Goal: Check status: Check status

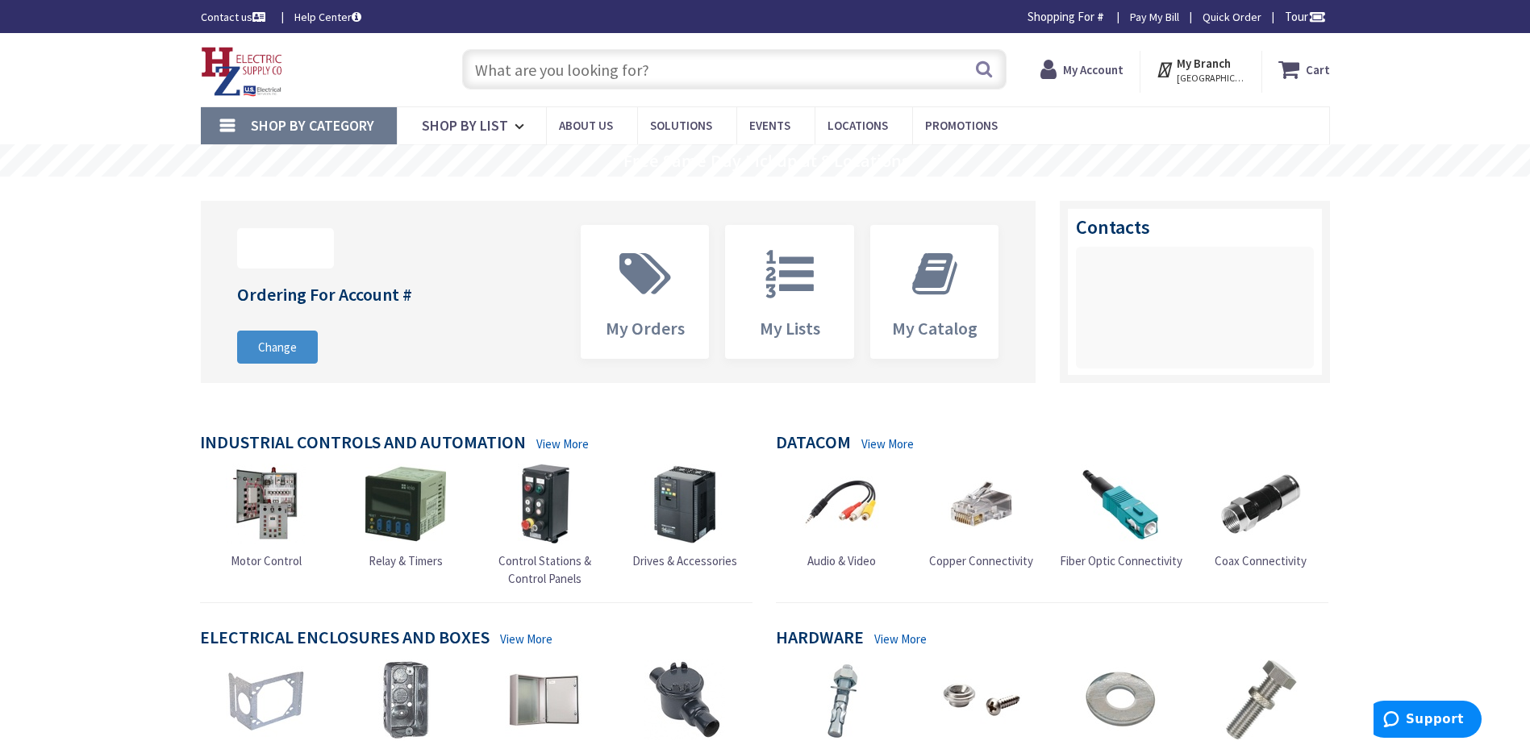
click at [503, 69] on input "text" at bounding box center [734, 69] width 544 height 40
click at [1079, 77] on span "My Account" at bounding box center [1093, 69] width 60 height 29
click at [1097, 70] on strong "My Account" at bounding box center [1093, 69] width 60 height 15
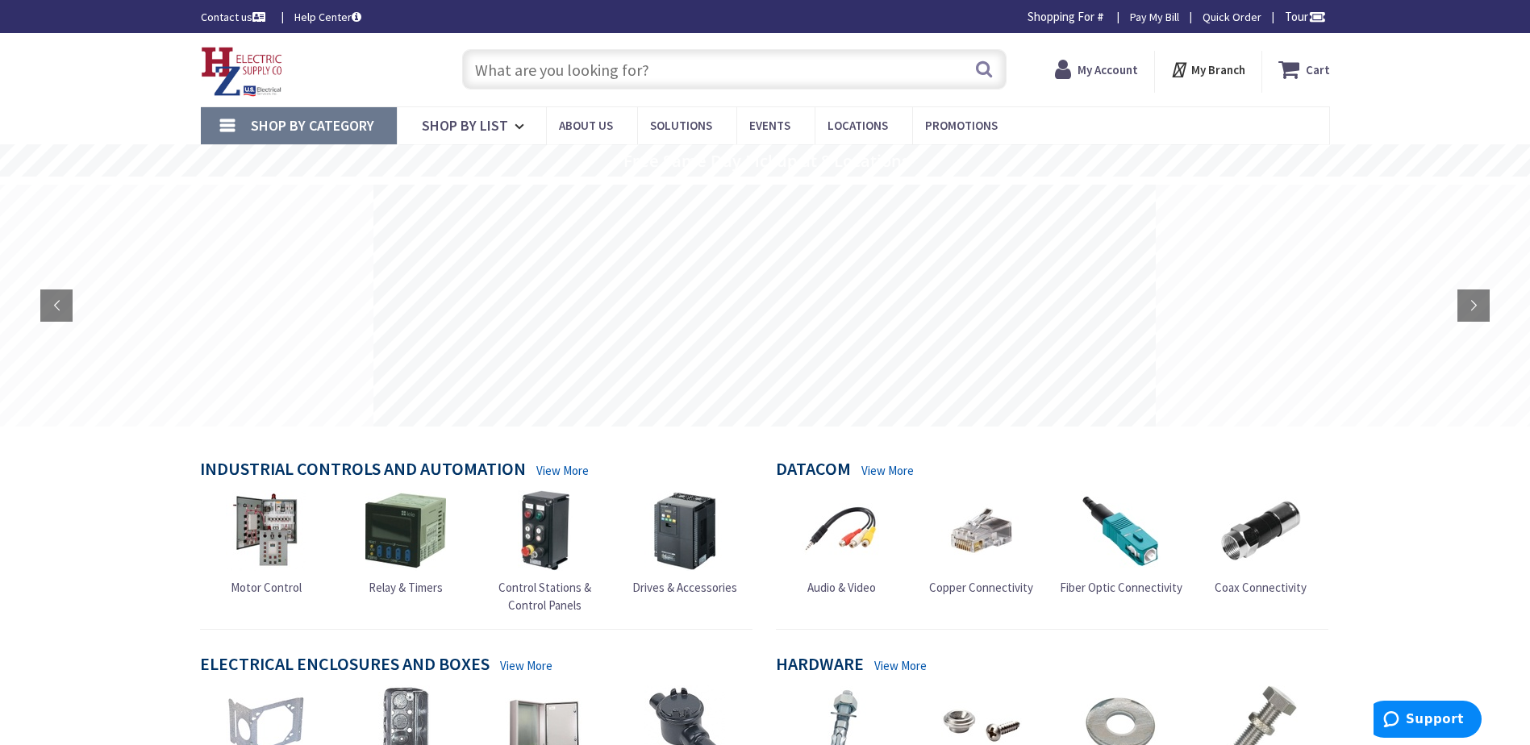
click at [1104, 67] on strong "My Account" at bounding box center [1107, 69] width 60 height 15
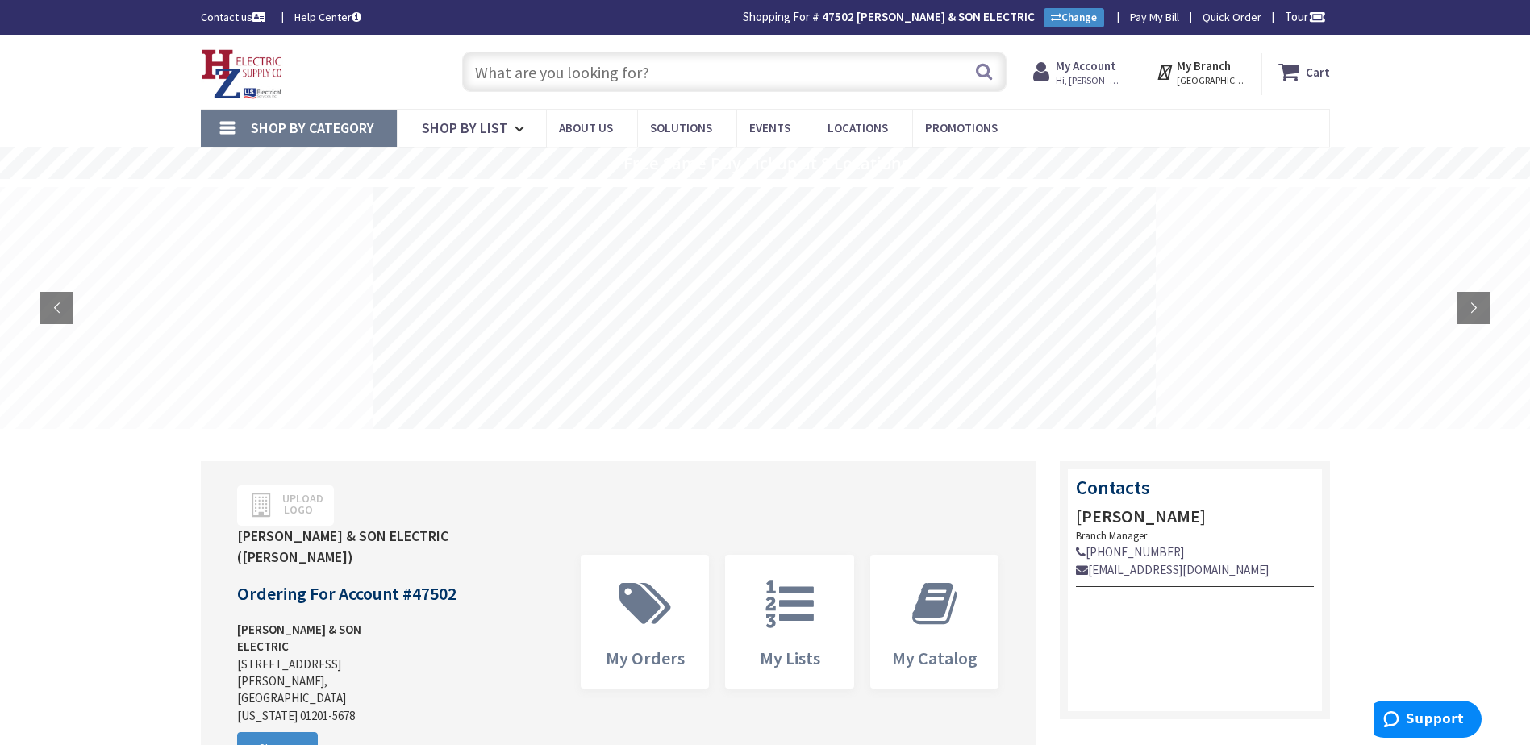
click at [1096, 81] on span "Hi, Sandy" at bounding box center [1089, 80] width 69 height 13
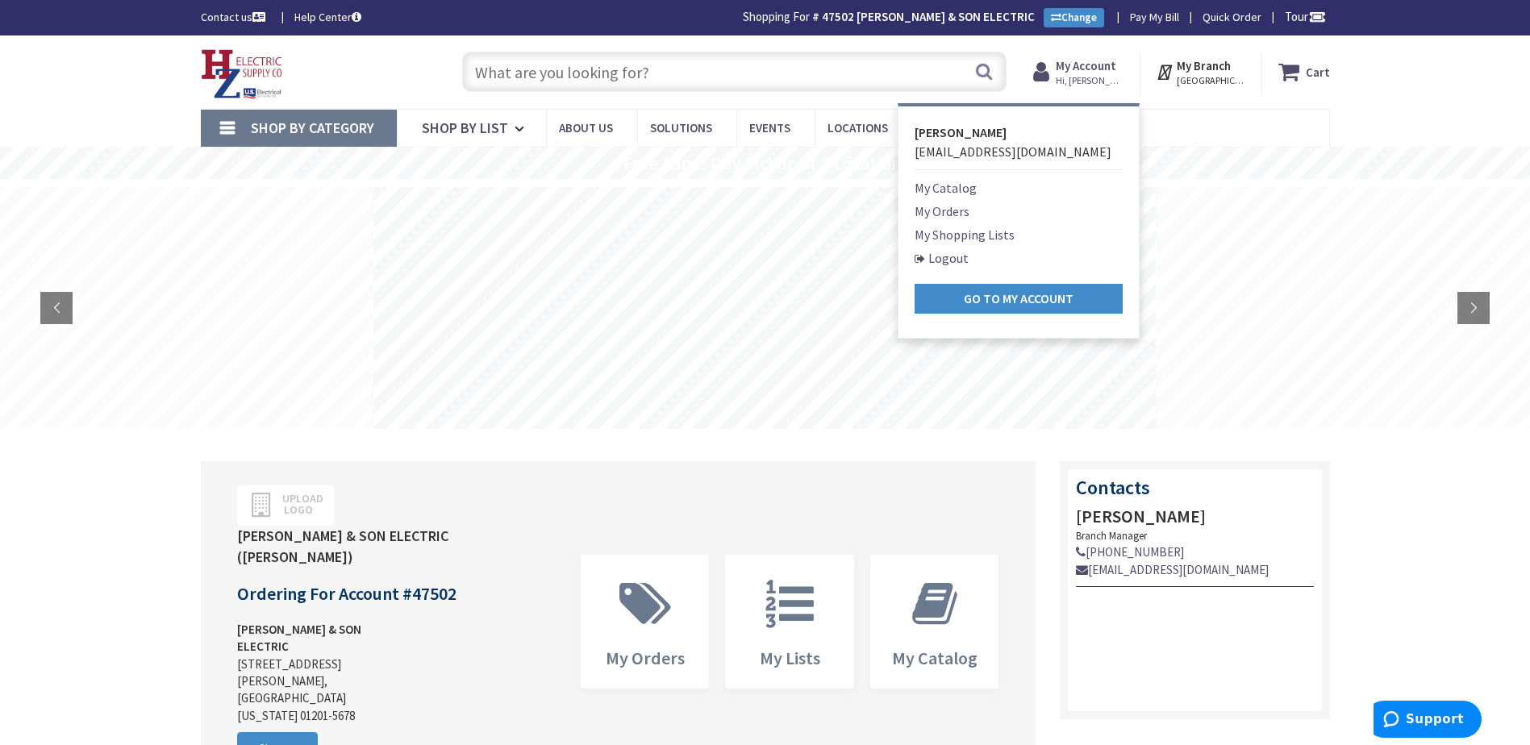
click at [964, 206] on link "My Orders" at bounding box center [941, 211] width 55 height 19
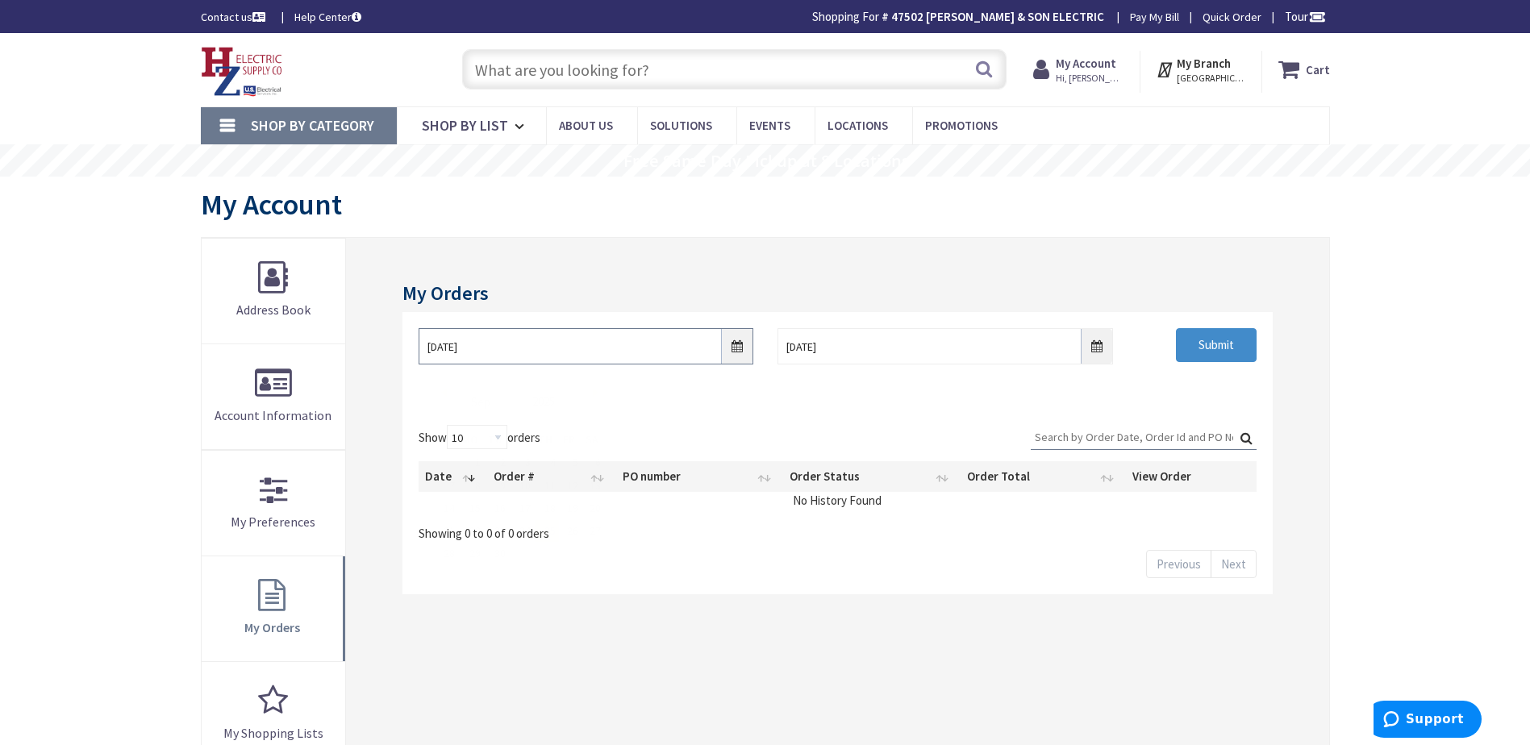
click at [736, 347] on input "9/25/2025" at bounding box center [585, 346] width 335 height 36
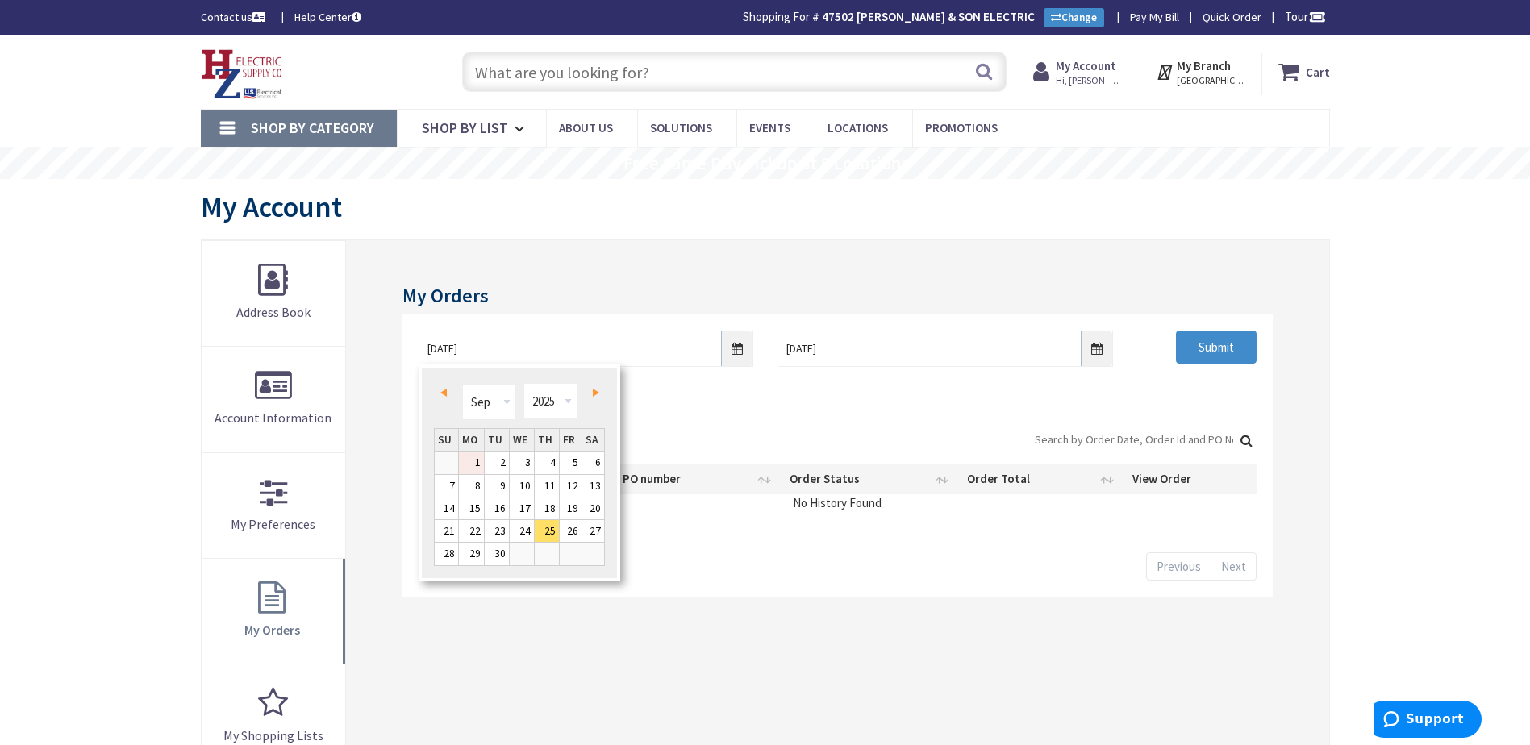
click at [469, 461] on link "1" at bounding box center [471, 463] width 25 height 22
type input "09/01/2025"
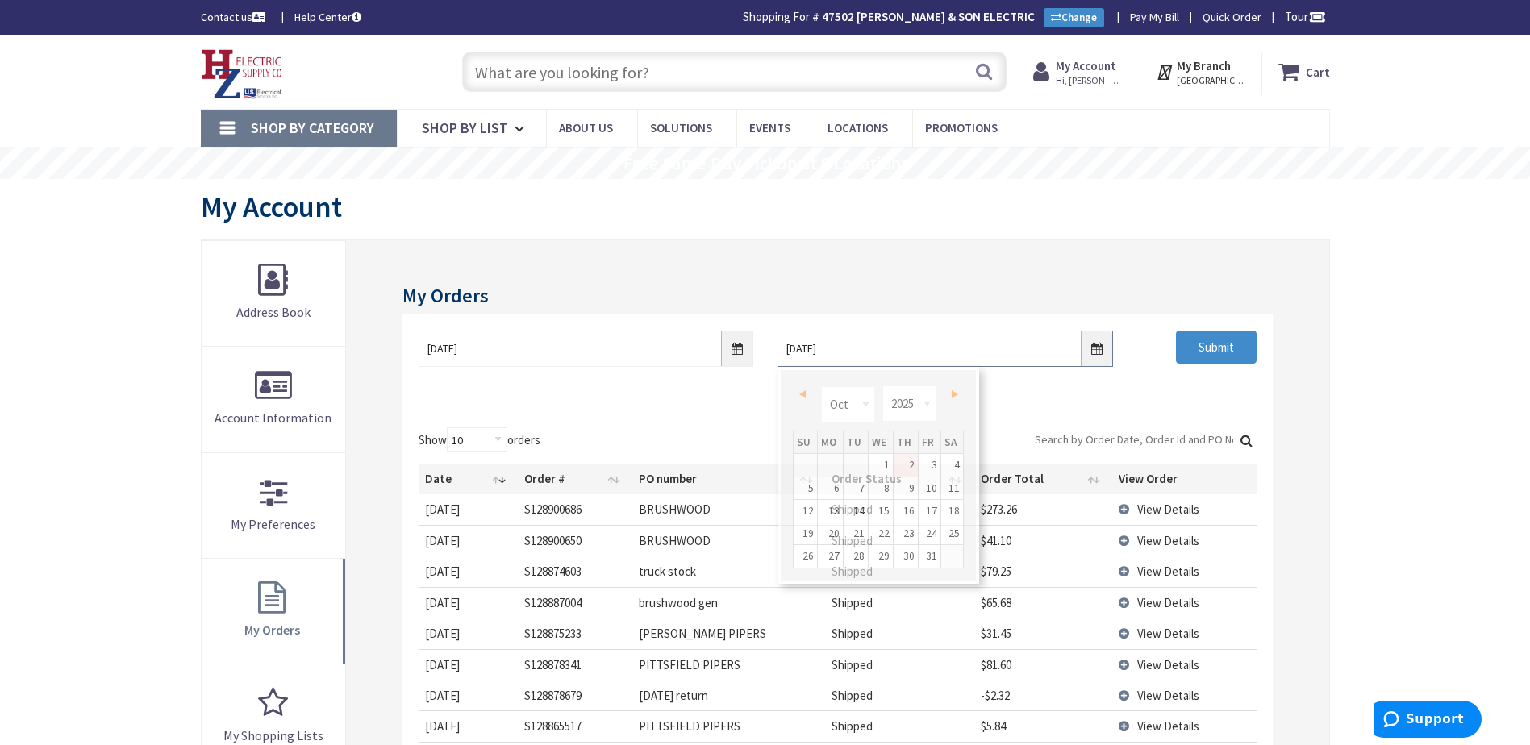
click at [1097, 345] on input "10/2/2025" at bounding box center [944, 349] width 335 height 36
click at [804, 396] on span "Prev" at bounding box center [802, 394] width 6 height 8
click at [855, 514] on link "16" at bounding box center [855, 511] width 24 height 22
type input "09/16/2025"
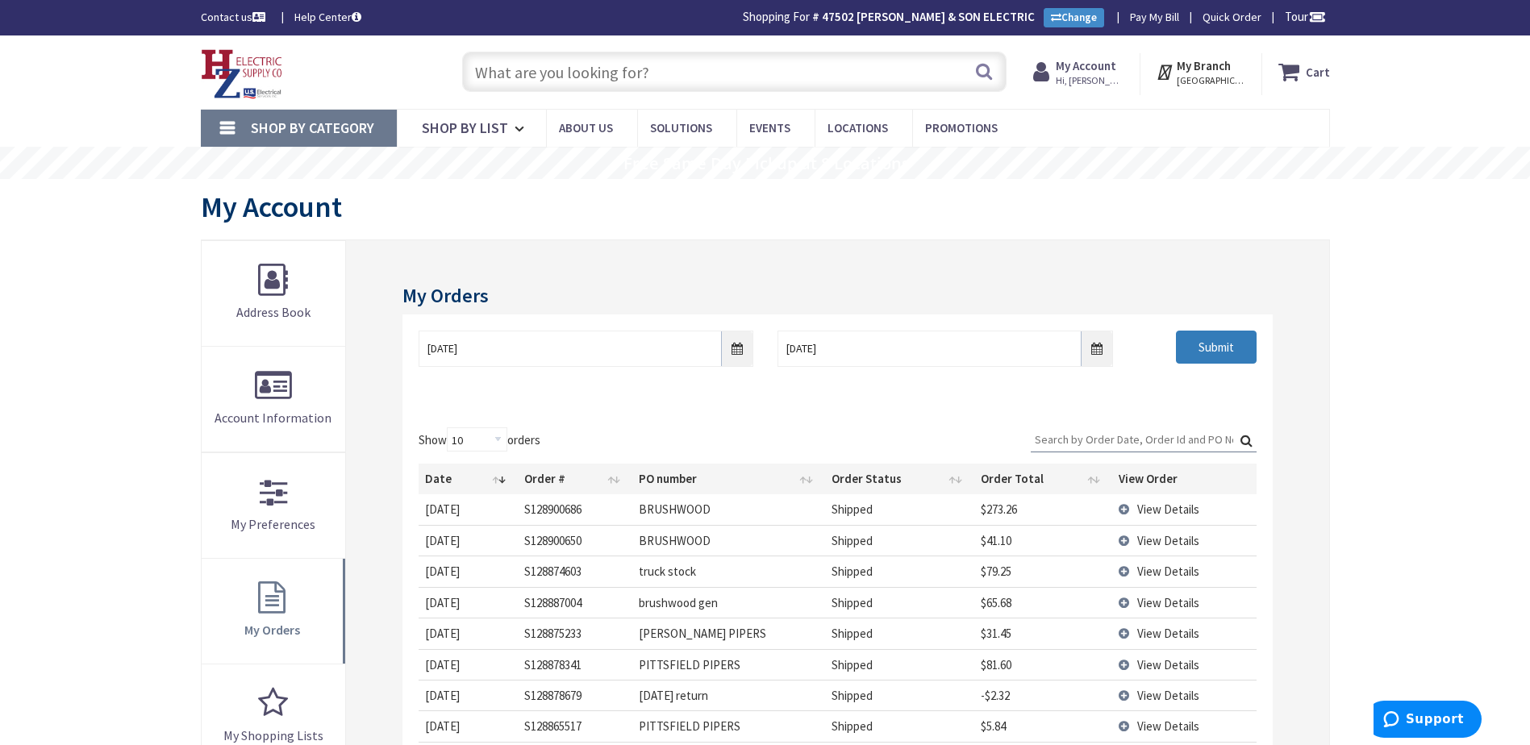
click at [1206, 354] on input "Submit" at bounding box center [1216, 348] width 81 height 34
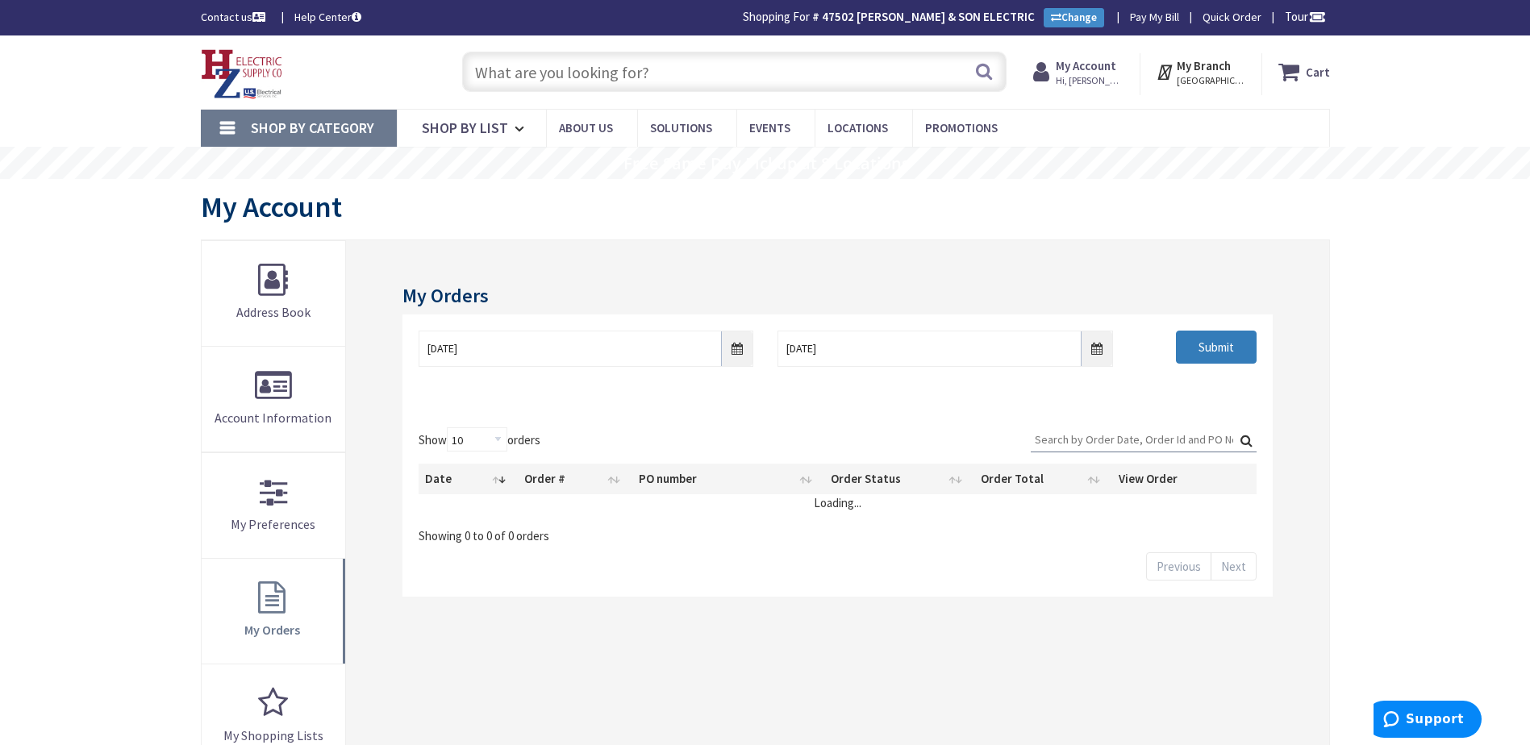
click at [1201, 365] on div "09/01/2025 09/16/2025 Submit" at bounding box center [836, 355] width 861 height 48
click at [1202, 342] on input "Submit" at bounding box center [1216, 348] width 81 height 34
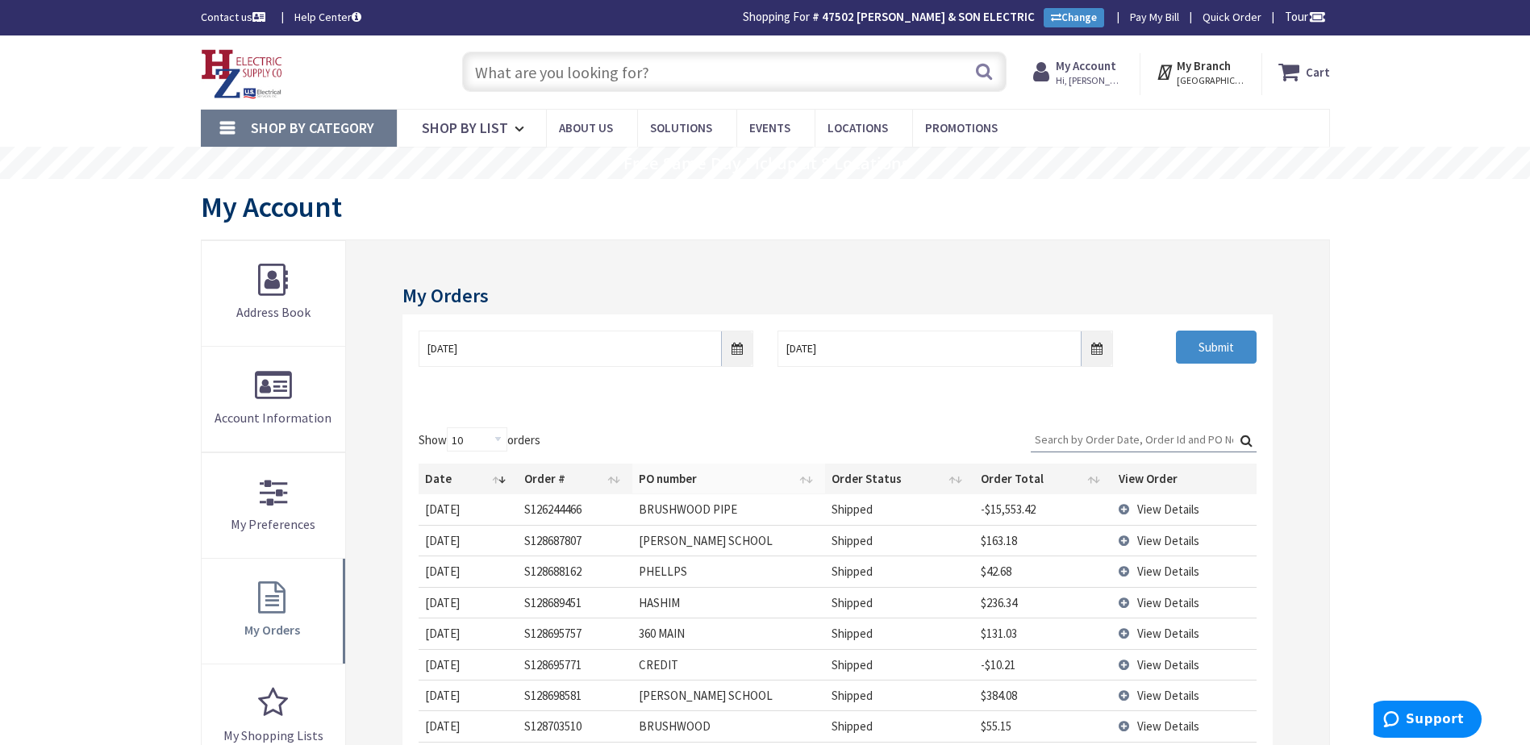
click at [657, 481] on th "PO number" at bounding box center [728, 479] width 192 height 31
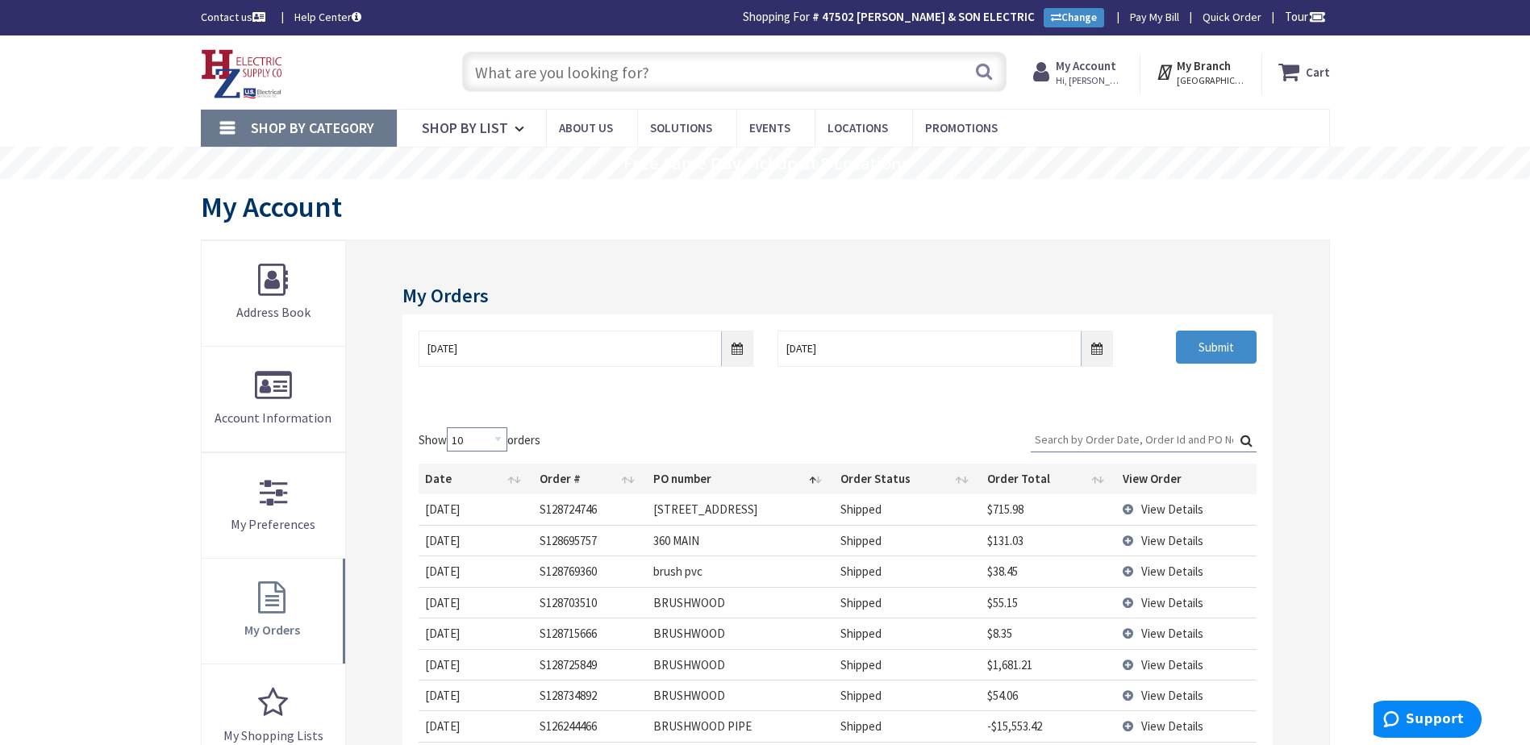
click at [502, 439] on select "10 25 50 100" at bounding box center [477, 439] width 60 height 24
select select "50"
click at [449, 427] on select "10 25 50 100" at bounding box center [477, 439] width 60 height 24
